Goal: Navigation & Orientation: Find specific page/section

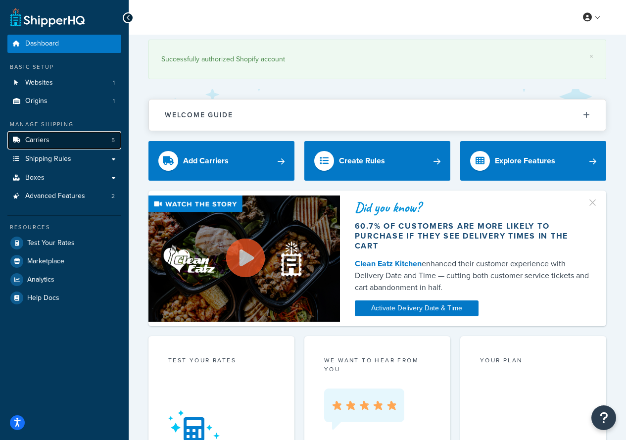
click at [55, 143] on link "Carriers 5" at bounding box center [64, 140] width 114 height 18
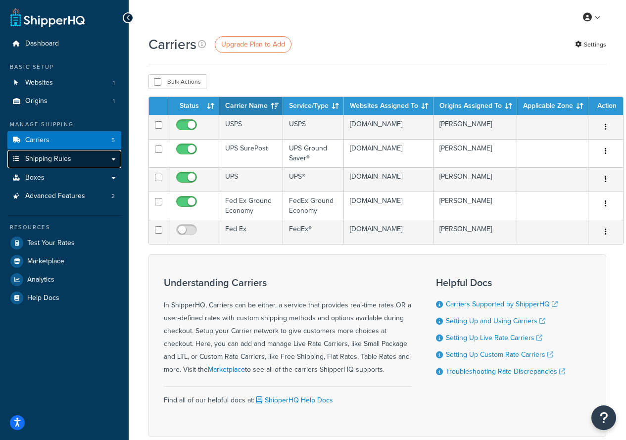
click at [47, 158] on span "Shipping Rules" at bounding box center [48, 159] width 46 height 8
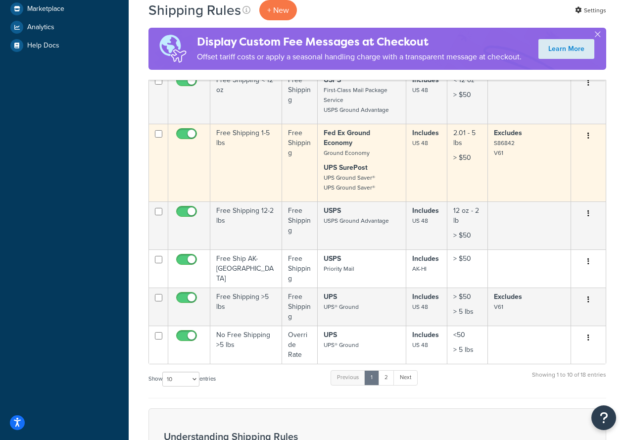
scroll to position [330, 0]
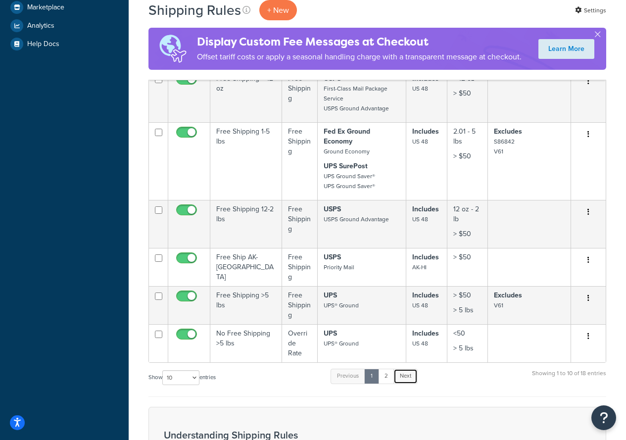
click at [407, 370] on link "Next" at bounding box center [405, 376] width 24 height 15
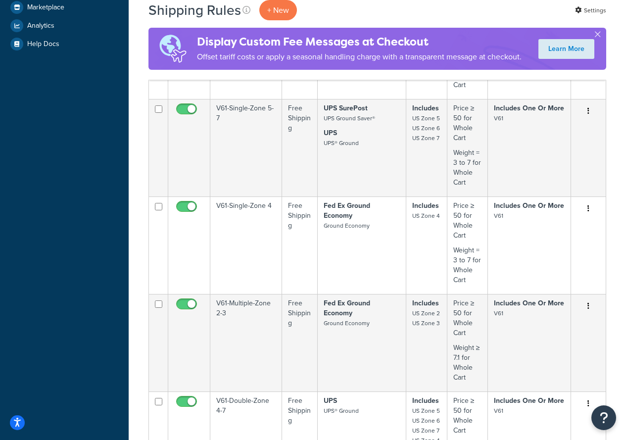
scroll to position [608, 0]
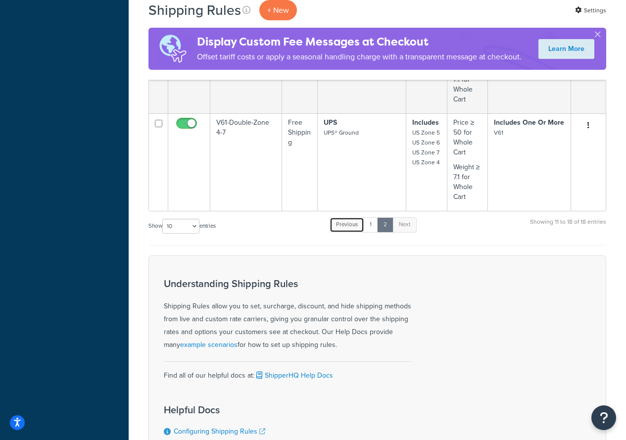
click at [359, 220] on link "Previous" at bounding box center [346, 224] width 35 height 15
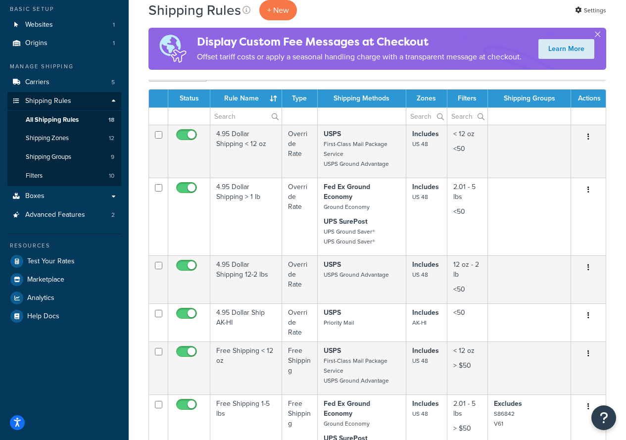
scroll to position [0, 0]
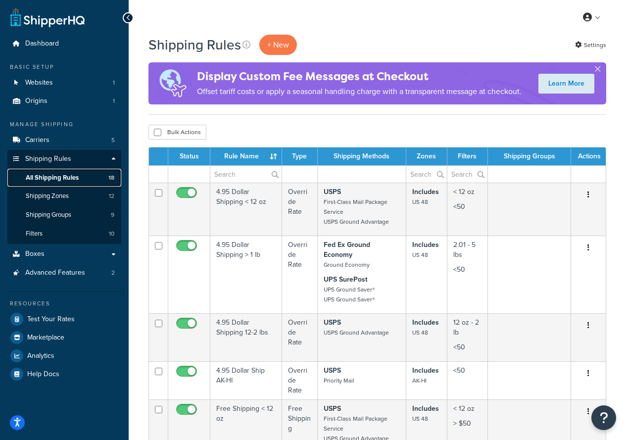
click at [53, 174] on span "All Shipping Rules" at bounding box center [52, 178] width 53 height 8
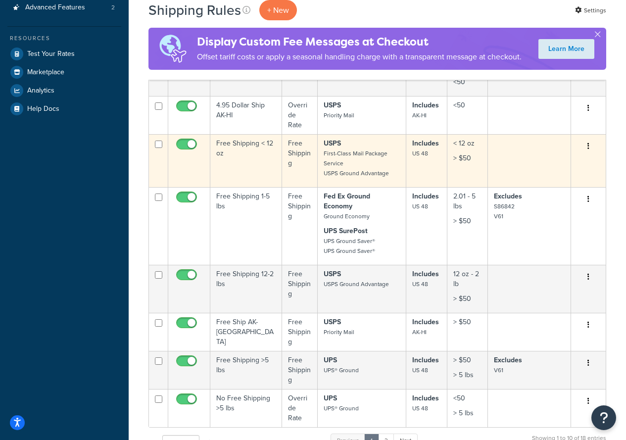
scroll to position [297, 0]
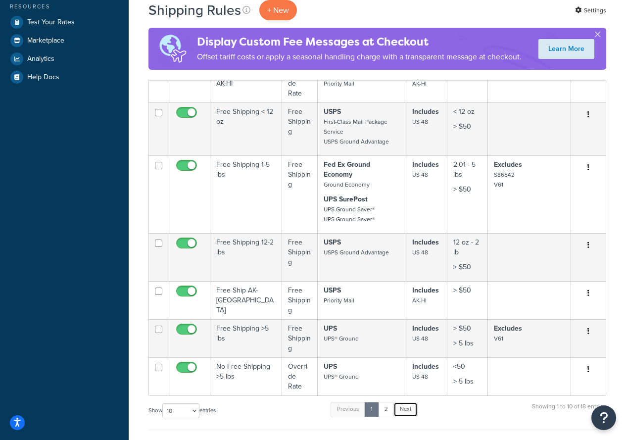
click at [401, 408] on link "Next" at bounding box center [405, 409] width 24 height 15
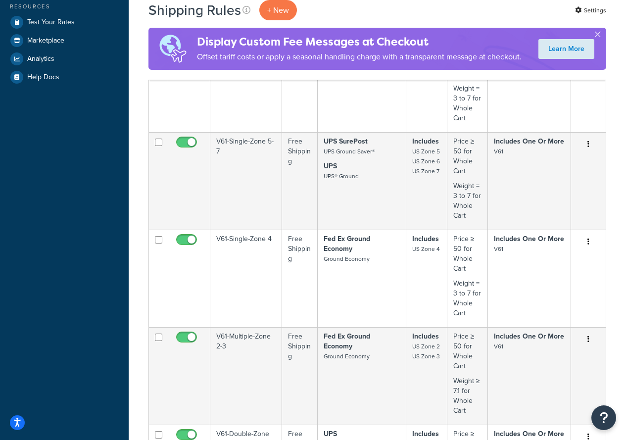
scroll to position [608, 0]
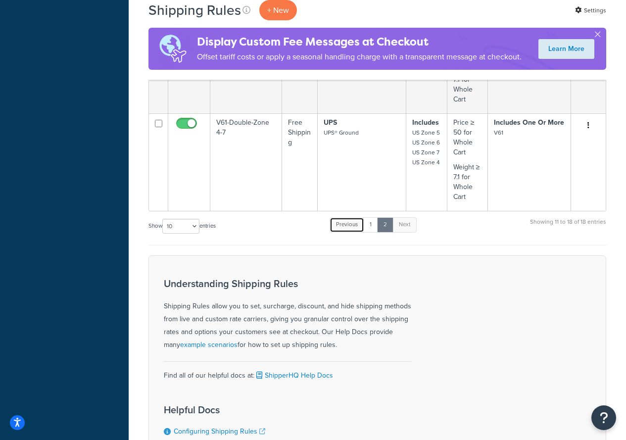
click at [342, 219] on link "Previous" at bounding box center [346, 224] width 35 height 15
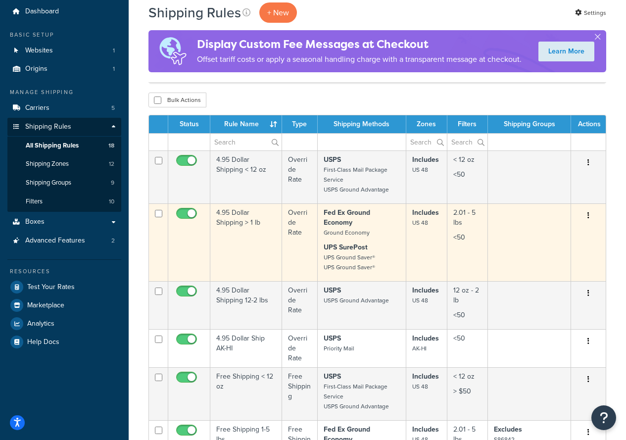
scroll to position [132, 0]
